Goal: Information Seeking & Learning: Learn about a topic

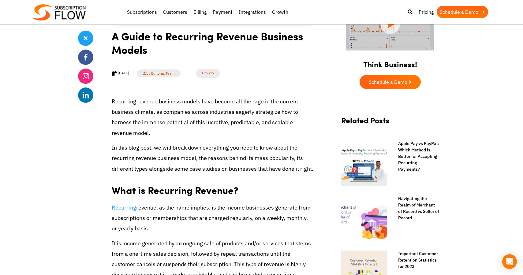
scroll to position [180, 0]
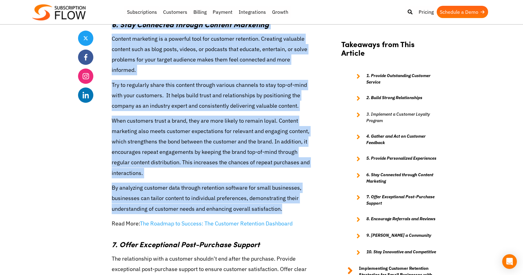
scroll to position [944, 0]
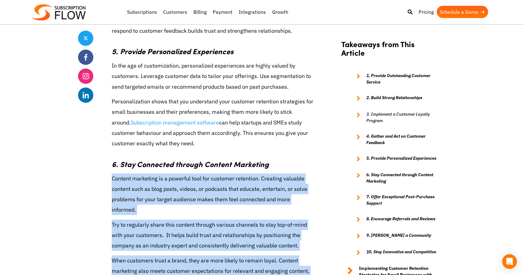
drag, startPoint x: 288, startPoint y: 170, endPoint x: 110, endPoint y: 178, distance: 178.3
copy div "Content marketing is a powerful tool for customer retention. Creating valuable …"
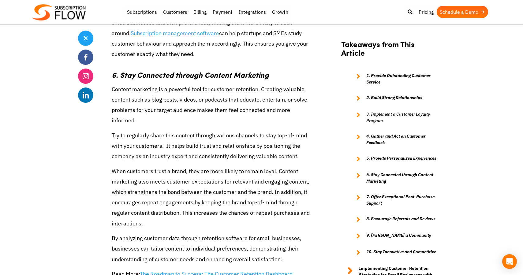
scroll to position [1032, 0]
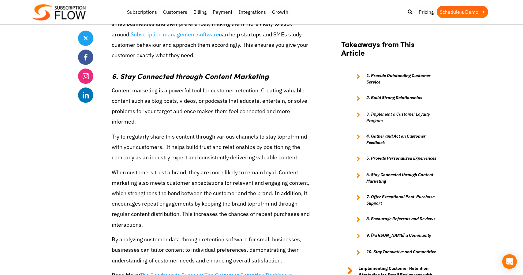
click at [165, 147] on p "Try to regularly share this content through various channels to stay top-of-min…" at bounding box center [213, 148] width 202 height 32
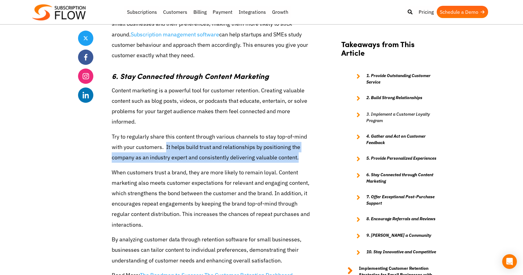
drag, startPoint x: 298, startPoint y: 157, endPoint x: 166, endPoint y: 144, distance: 133.2
click at [166, 145] on p "Try to regularly share this content through various channels to stay top-of-min…" at bounding box center [213, 148] width 202 height 32
copy p "It helps build trust and relationships by positioning the company as an industr…"
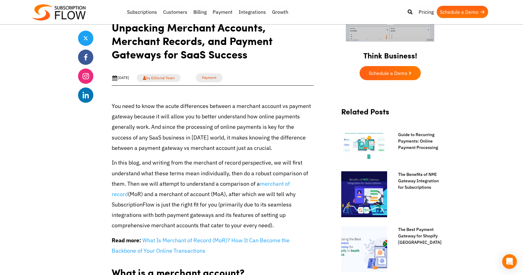
scroll to position [1010, 0]
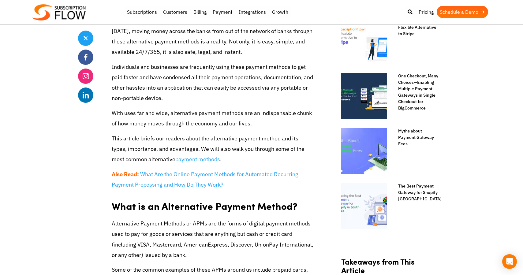
scroll to position [659, 0]
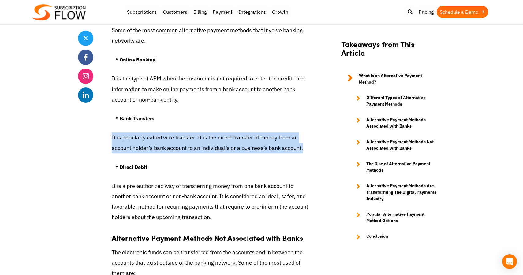
drag, startPoint x: 312, startPoint y: 150, endPoint x: 114, endPoint y: 128, distance: 198.7
copy div "It is popularly called wire transfer. It is the direct transfer of money from a…"
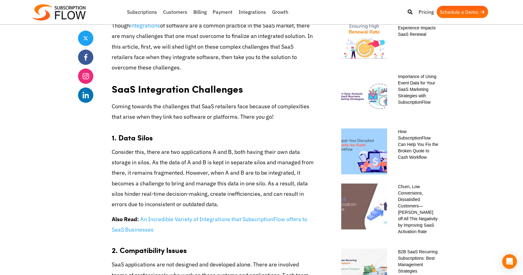
scroll to position [527, 0]
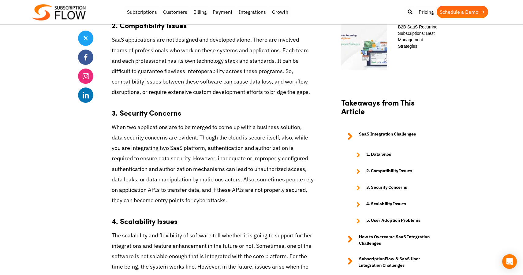
click at [171, 163] on p "When two applications are to be merged to come up with a business solution, dat…" at bounding box center [213, 164] width 202 height 84
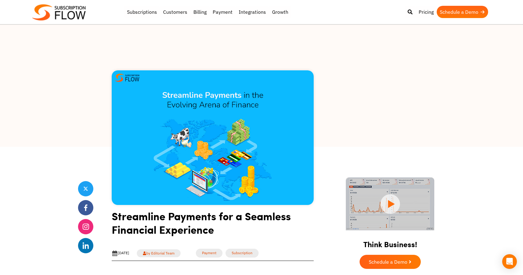
scroll to position [764, 0]
